Goal: Complete application form: Complete application form

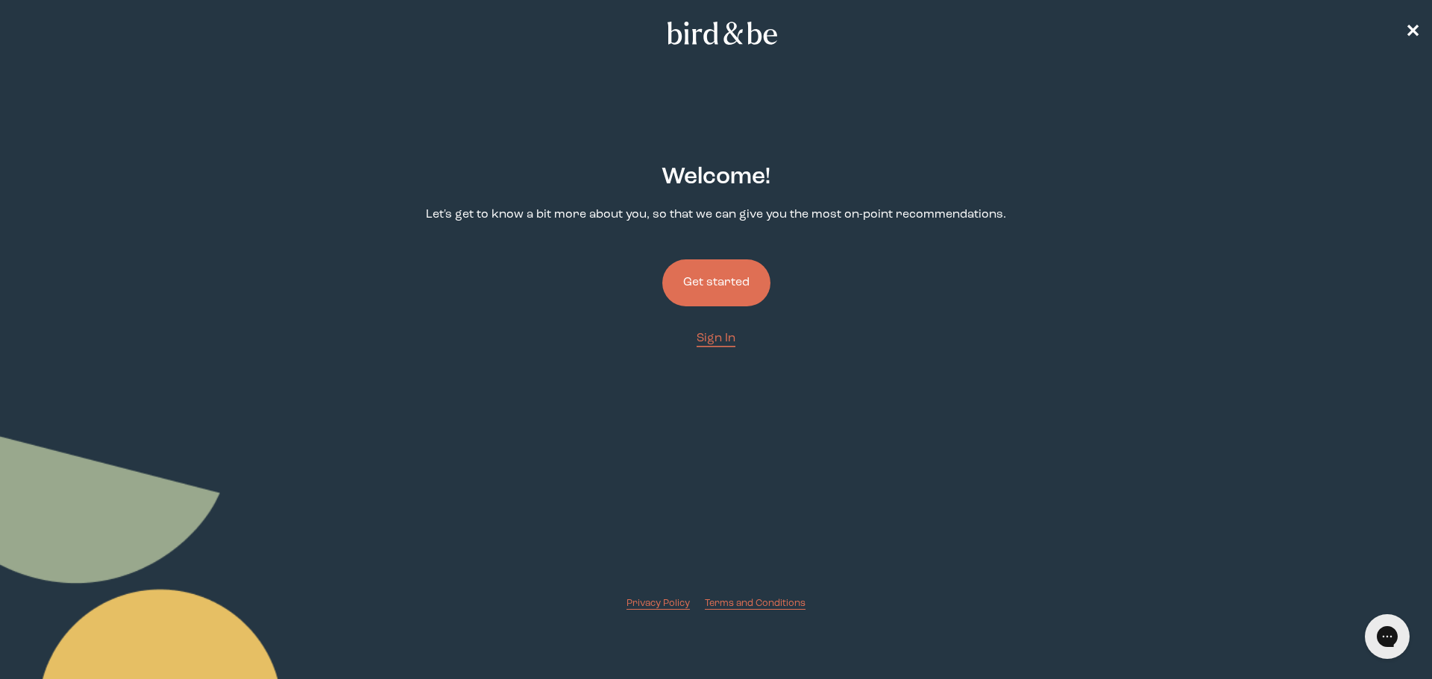
click at [738, 292] on button "Get started" at bounding box center [716, 283] width 108 height 47
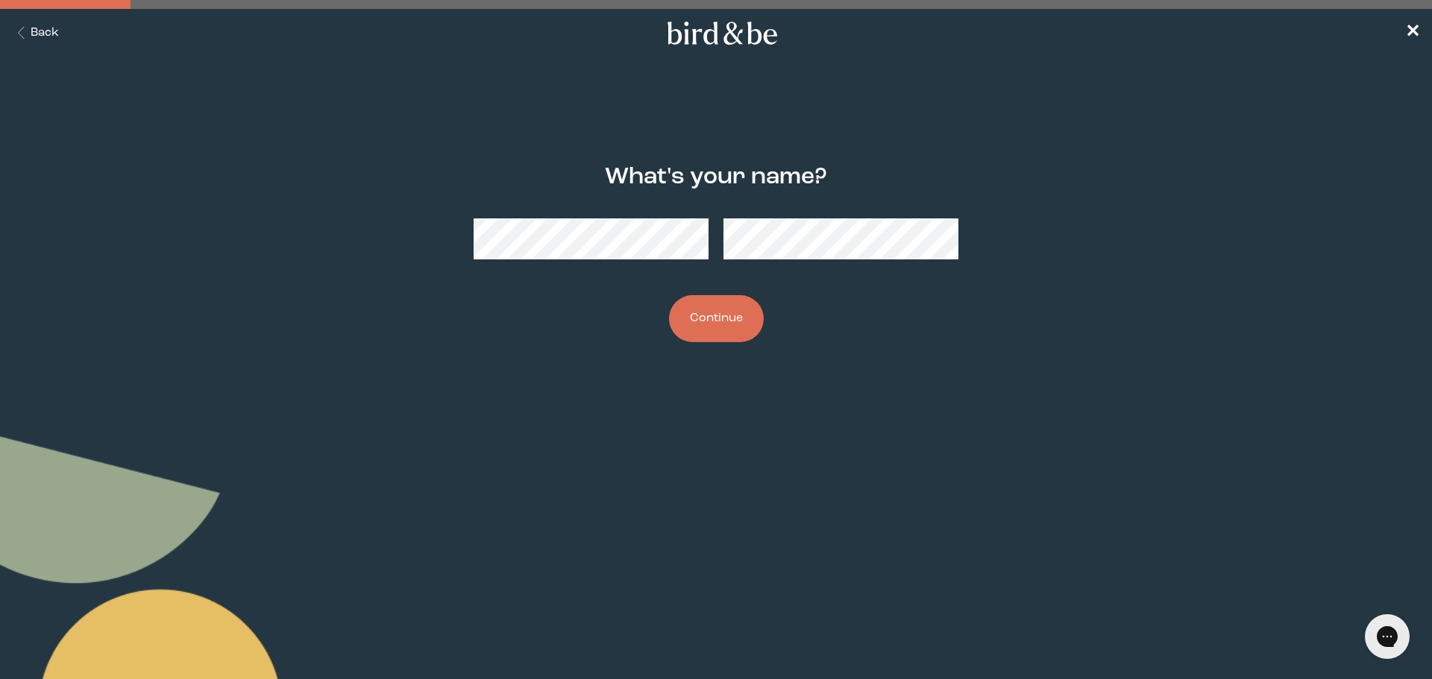
click at [667, 260] on div at bounding box center [716, 239] width 485 height 65
click at [743, 312] on button "Continue" at bounding box center [716, 318] width 95 height 47
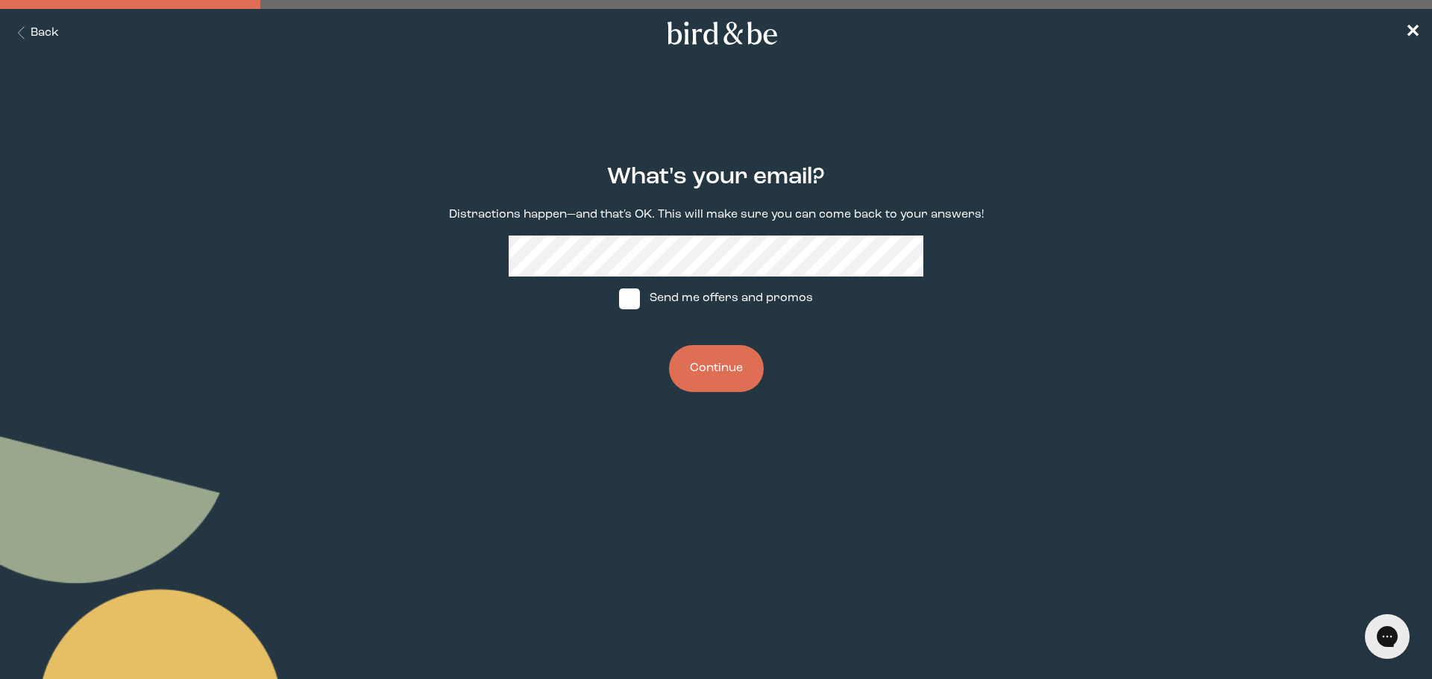
click at [726, 376] on button "Continue" at bounding box center [716, 368] width 95 height 47
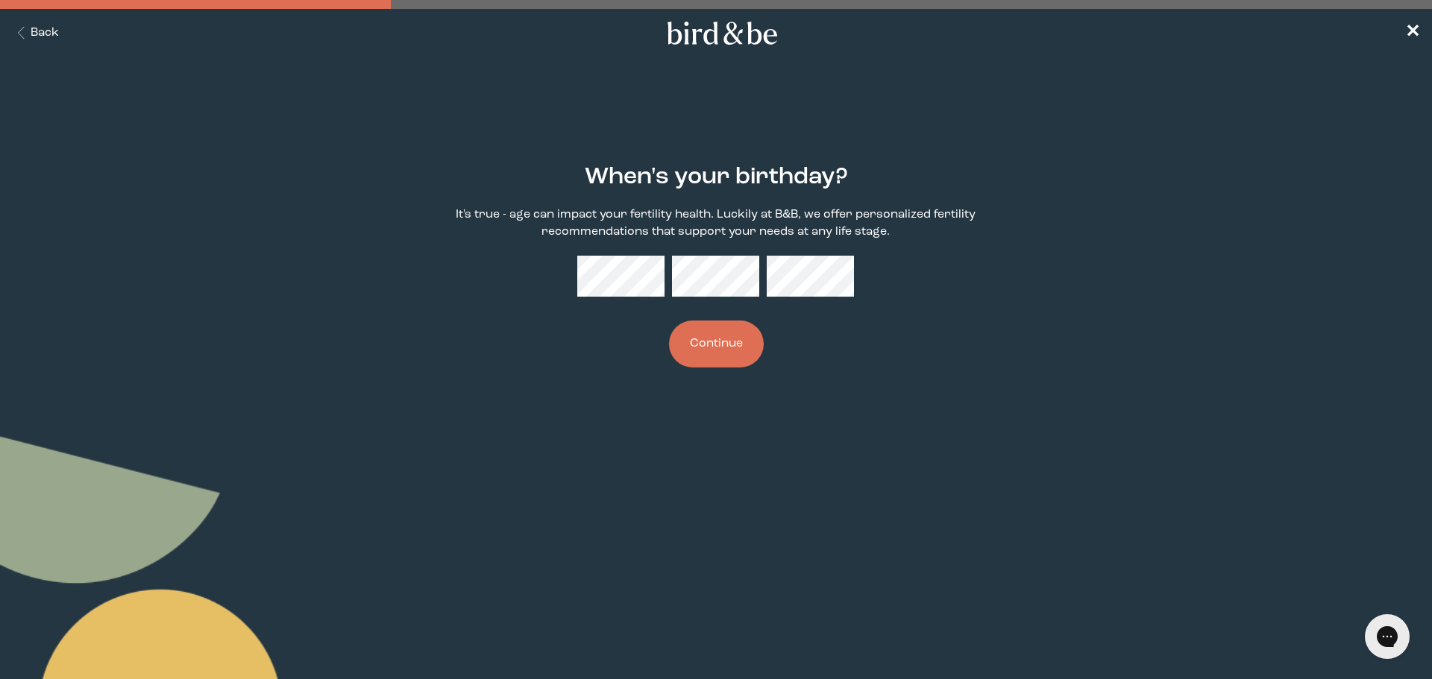
click at [741, 353] on button "Continue" at bounding box center [716, 344] width 95 height 47
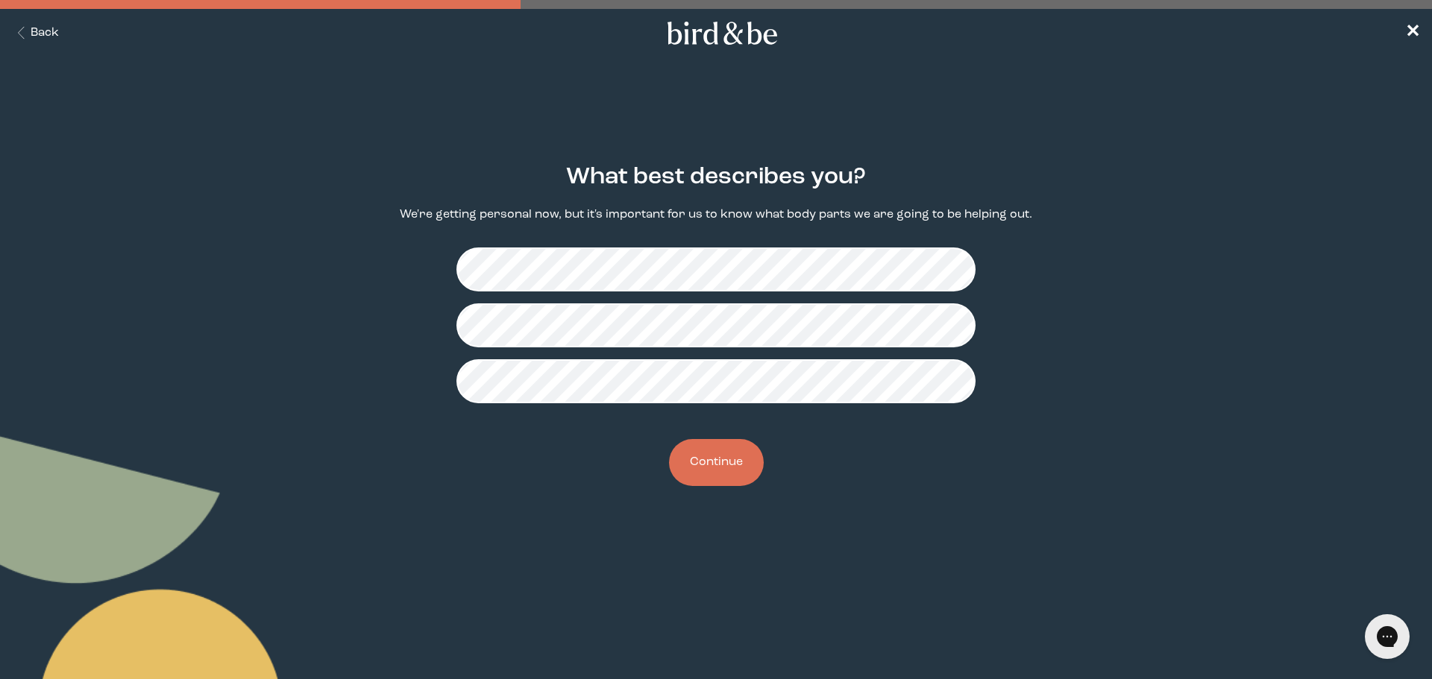
click at [717, 470] on button "Continue" at bounding box center [716, 462] width 95 height 47
click at [702, 457] on button "Continue" at bounding box center [716, 462] width 95 height 47
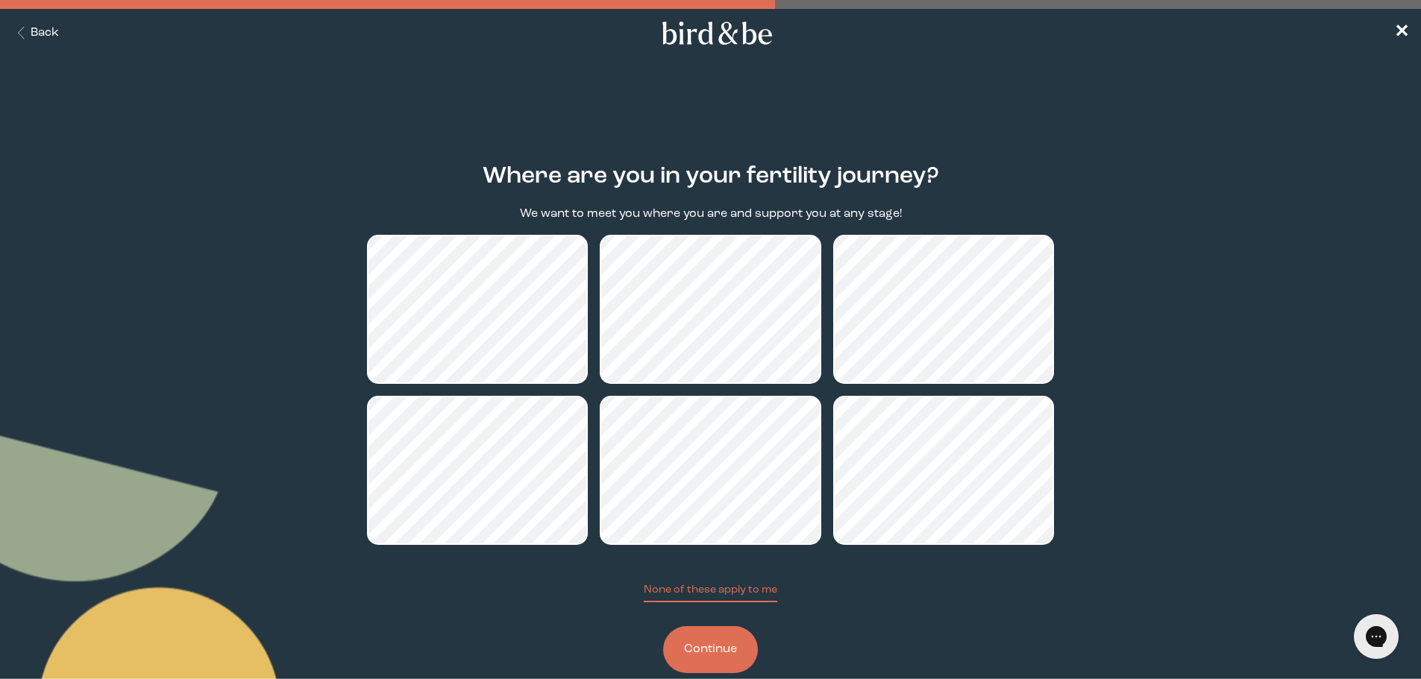
click at [1187, 227] on main "Where are you in your fertility journey? We want to meet you where you are and …" at bounding box center [710, 419] width 1421 height 582
click at [737, 594] on button "None of these apply to me" at bounding box center [710, 592] width 133 height 20
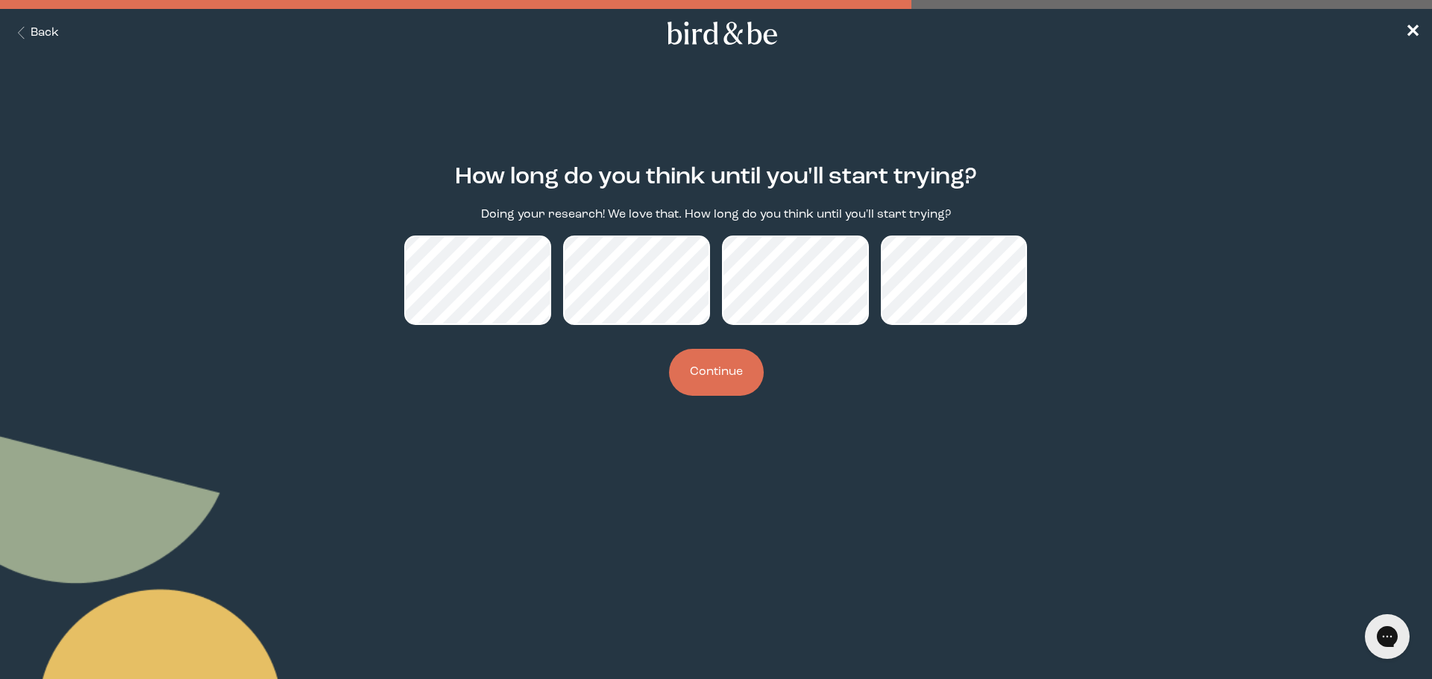
click at [733, 384] on button "Continue" at bounding box center [716, 372] width 95 height 47
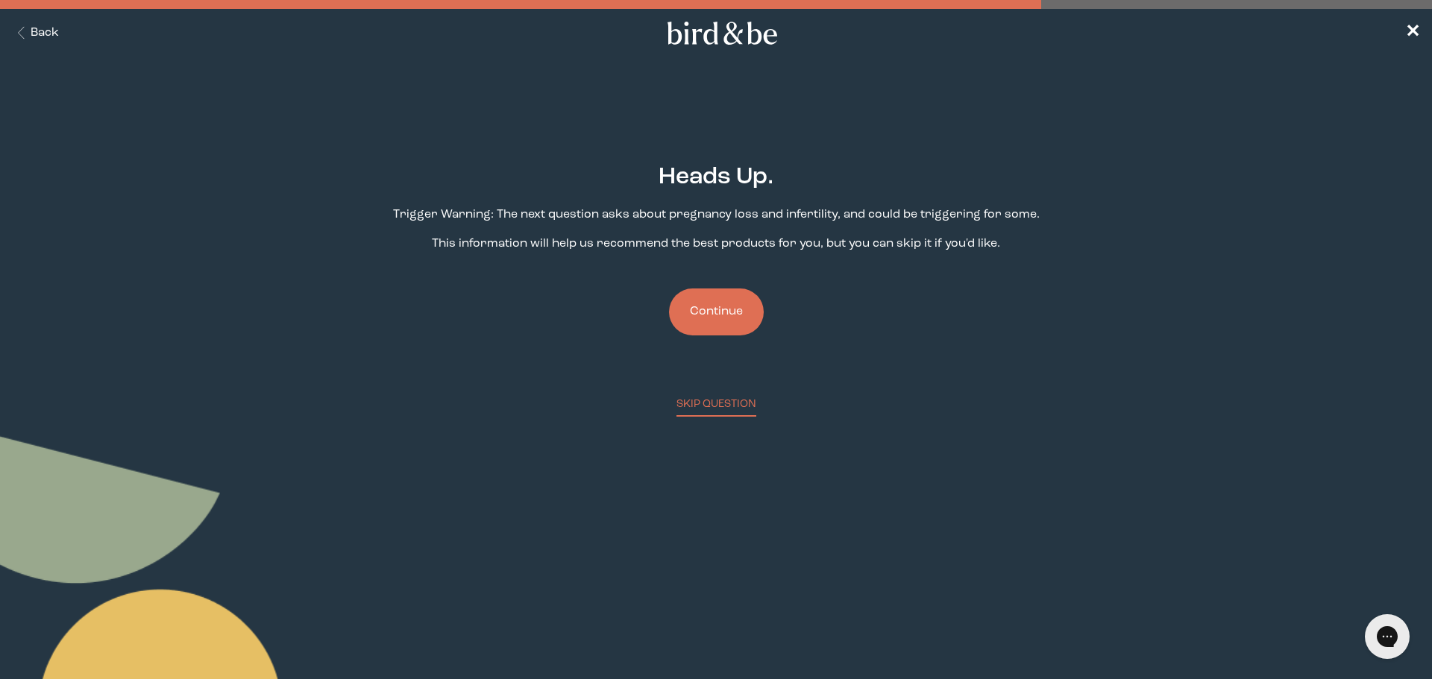
click at [702, 308] on button "Continue" at bounding box center [716, 312] width 95 height 47
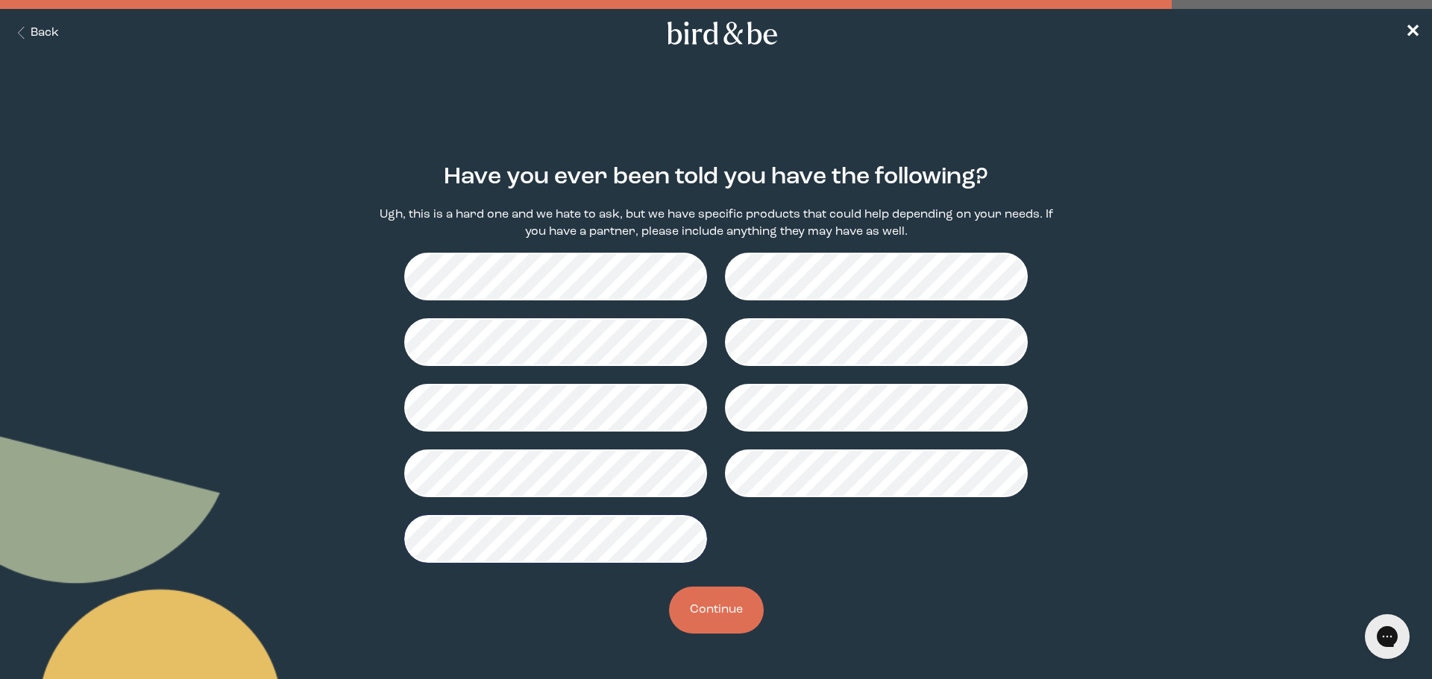
click at [718, 605] on button "Continue" at bounding box center [716, 610] width 95 height 47
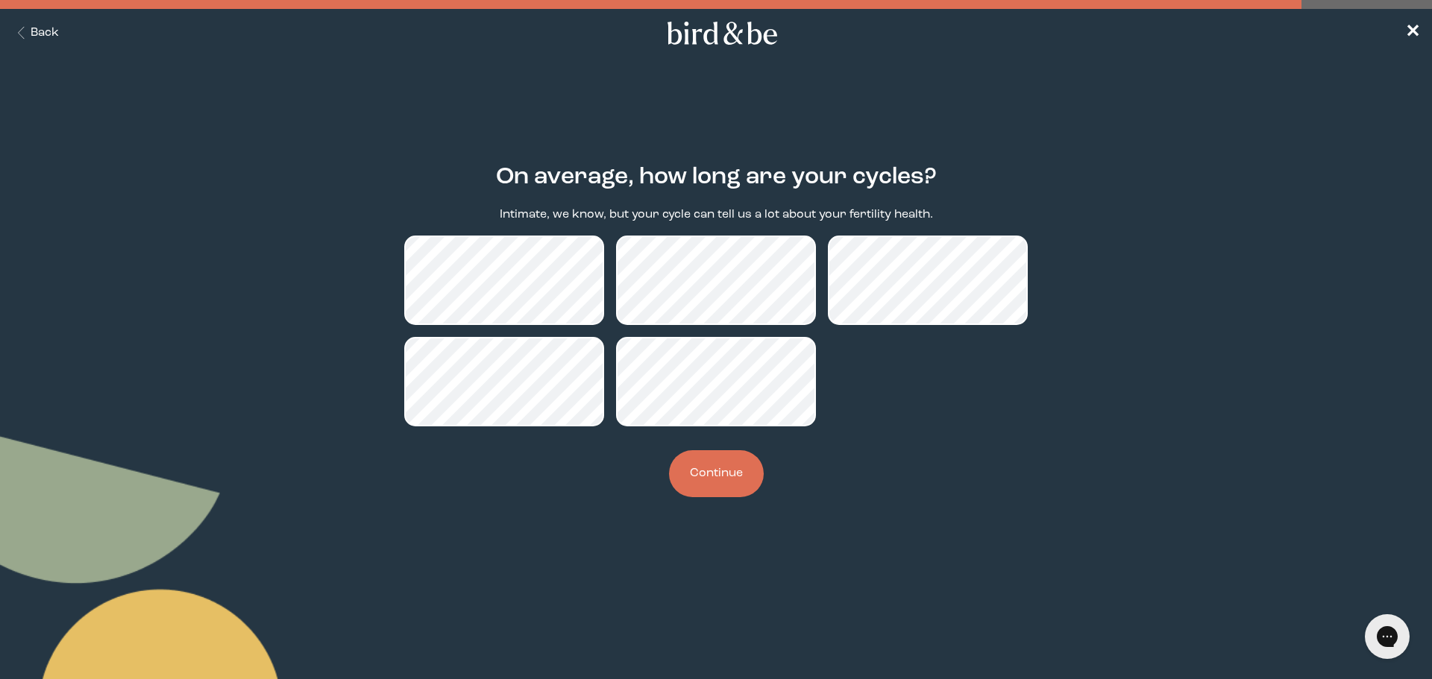
click at [720, 474] on button "Continue" at bounding box center [716, 473] width 95 height 47
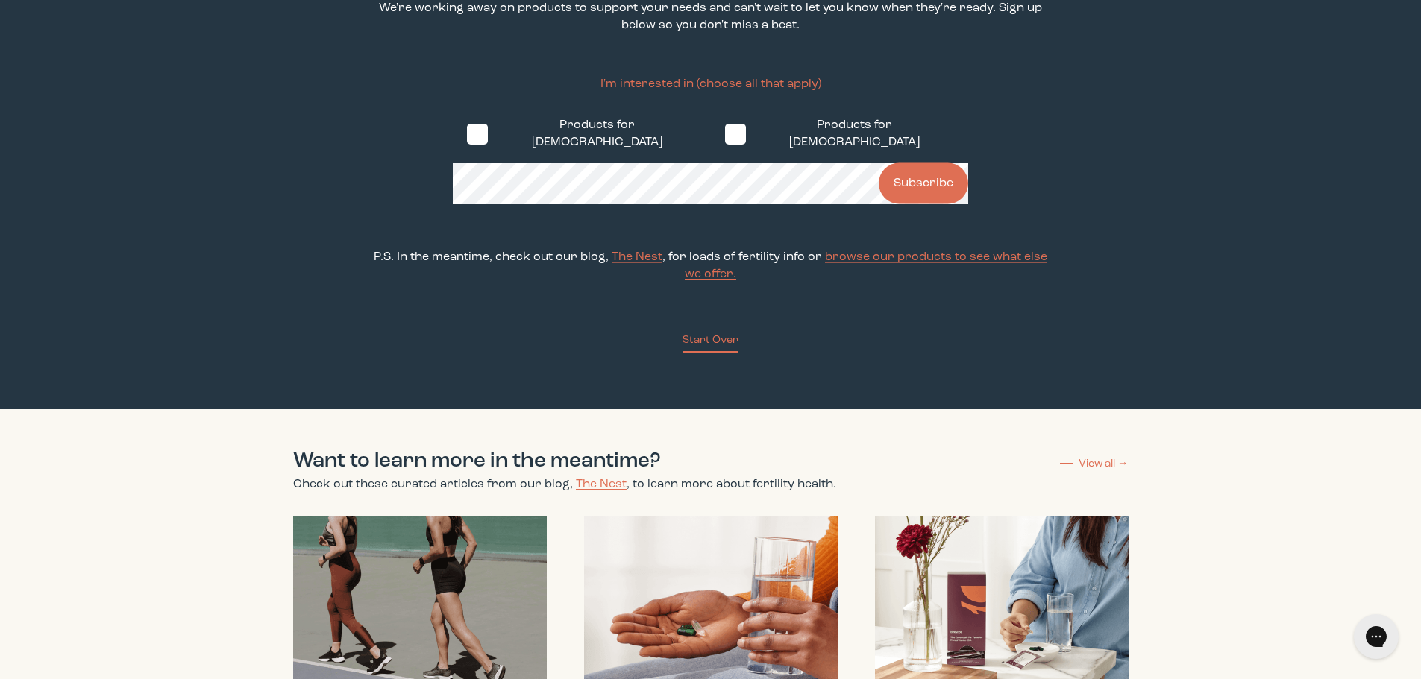
scroll to position [248, 0]
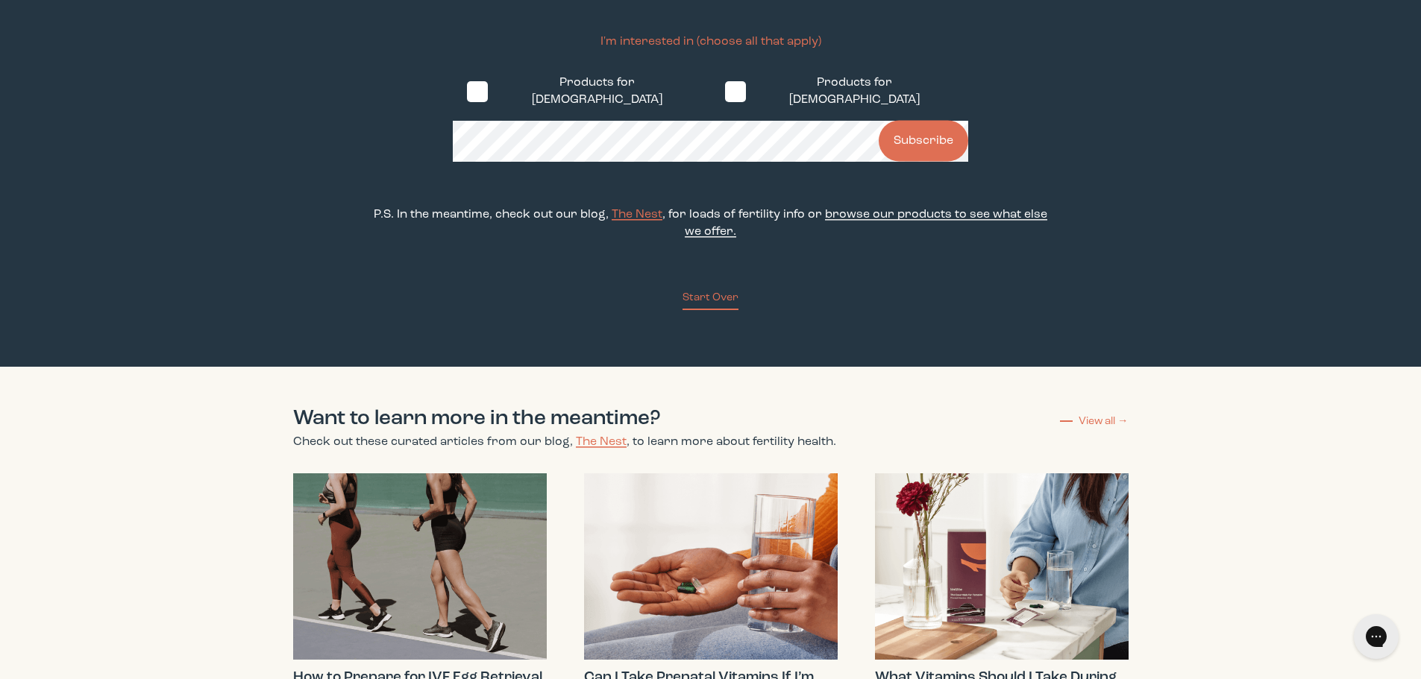
click at [1018, 209] on span "browse our products to see what else we offer." at bounding box center [866, 223] width 362 height 29
